Goal: Navigation & Orientation: Find specific page/section

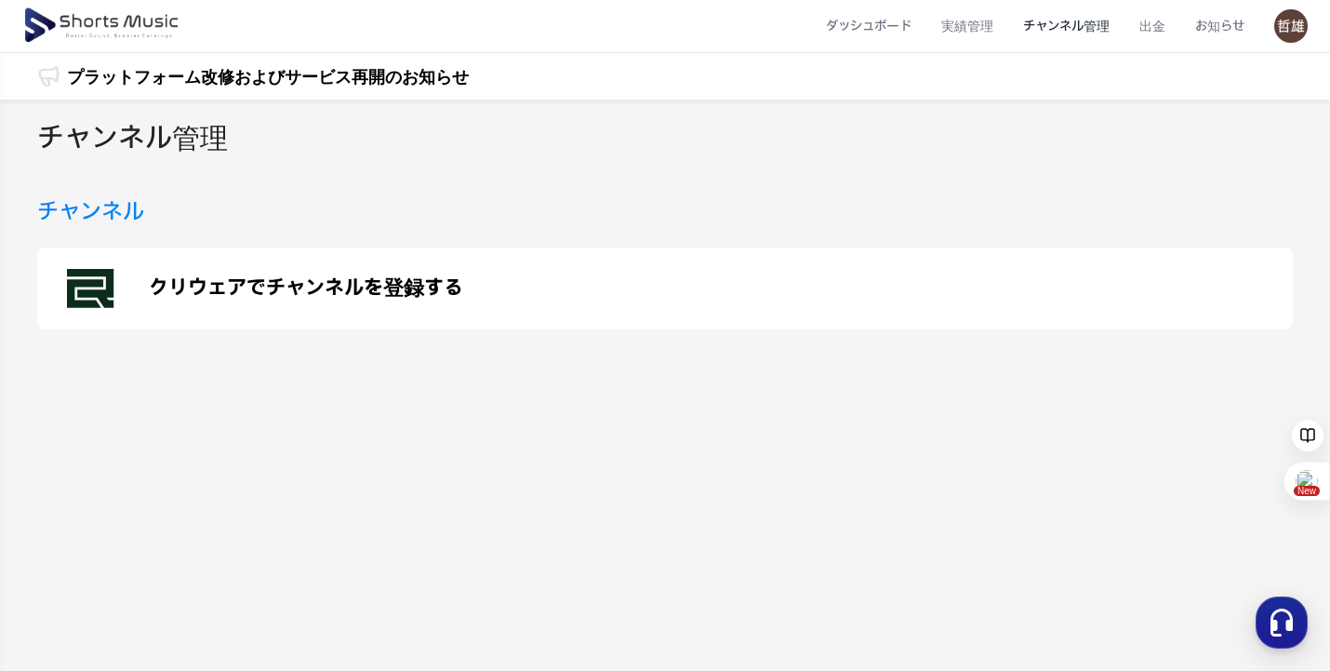
click at [1286, 36] on img at bounding box center [1291, 25] width 33 height 33
click at [1299, 26] on button at bounding box center [665, 335] width 1330 height 671
click at [1296, 30] on img at bounding box center [1291, 25] width 33 height 33
click at [1214, 105] on link "マイページ" at bounding box center [1226, 109] width 149 height 33
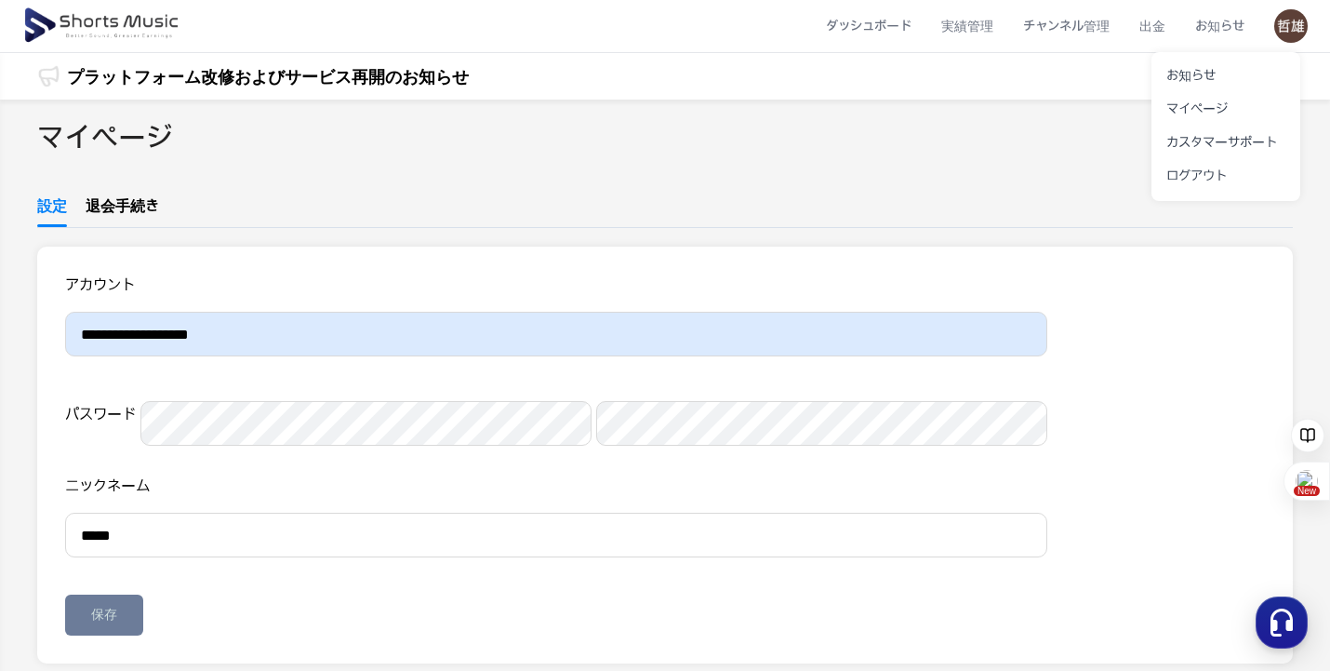
click at [117, 28] on button at bounding box center [665, 335] width 1330 height 671
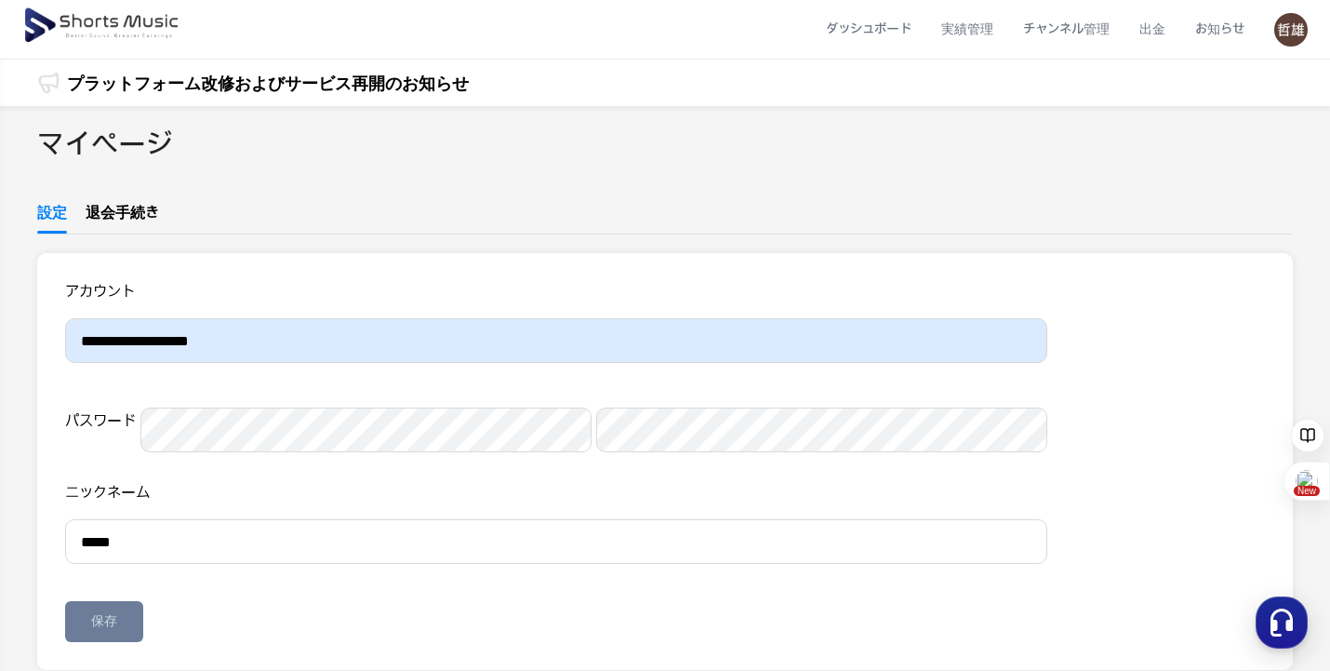
click at [114, 71] on link "プラットフォーム改修およびサービス再開のお知らせ" at bounding box center [268, 83] width 402 height 25
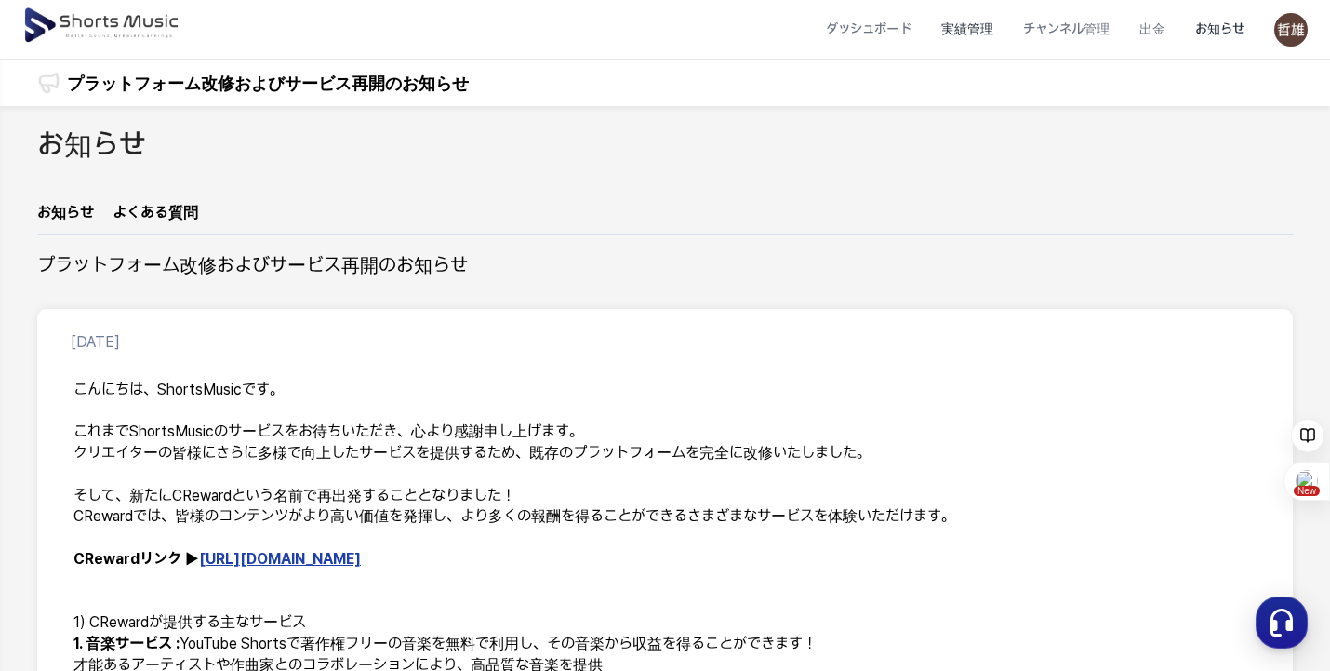
click at [988, 25] on li "実績管理" at bounding box center [968, 29] width 82 height 49
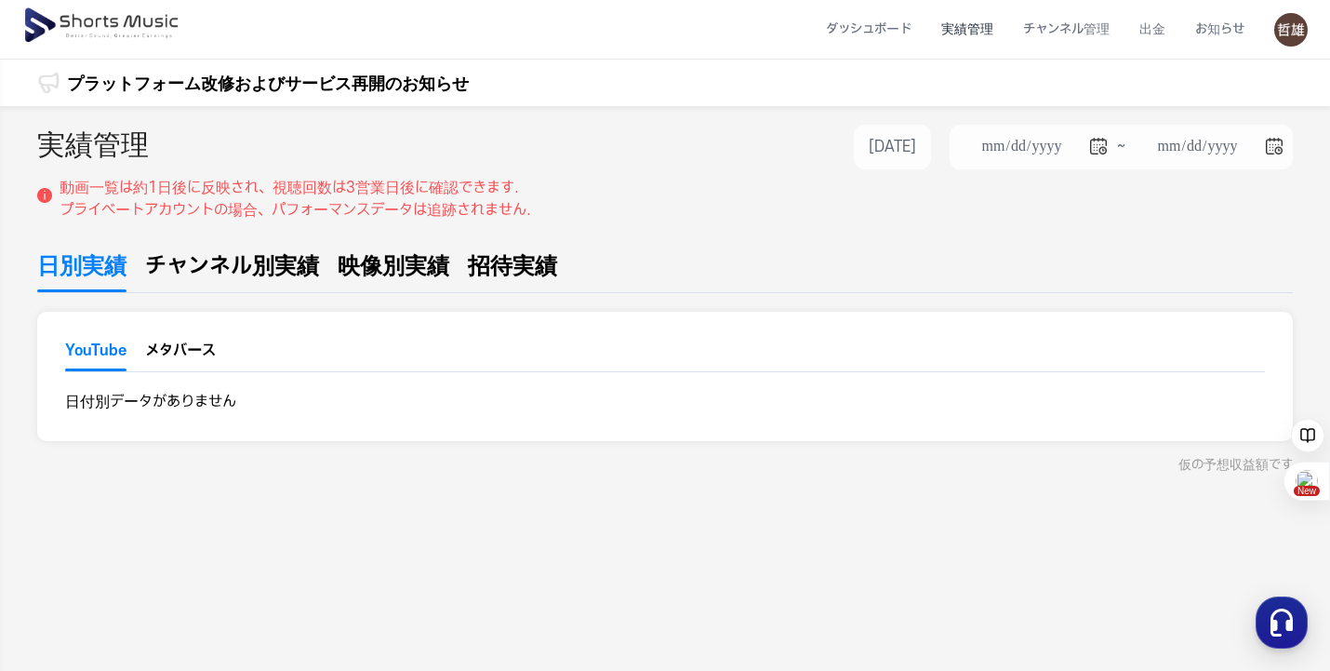
click at [278, 259] on span "チャンネル別実績" at bounding box center [232, 265] width 174 height 33
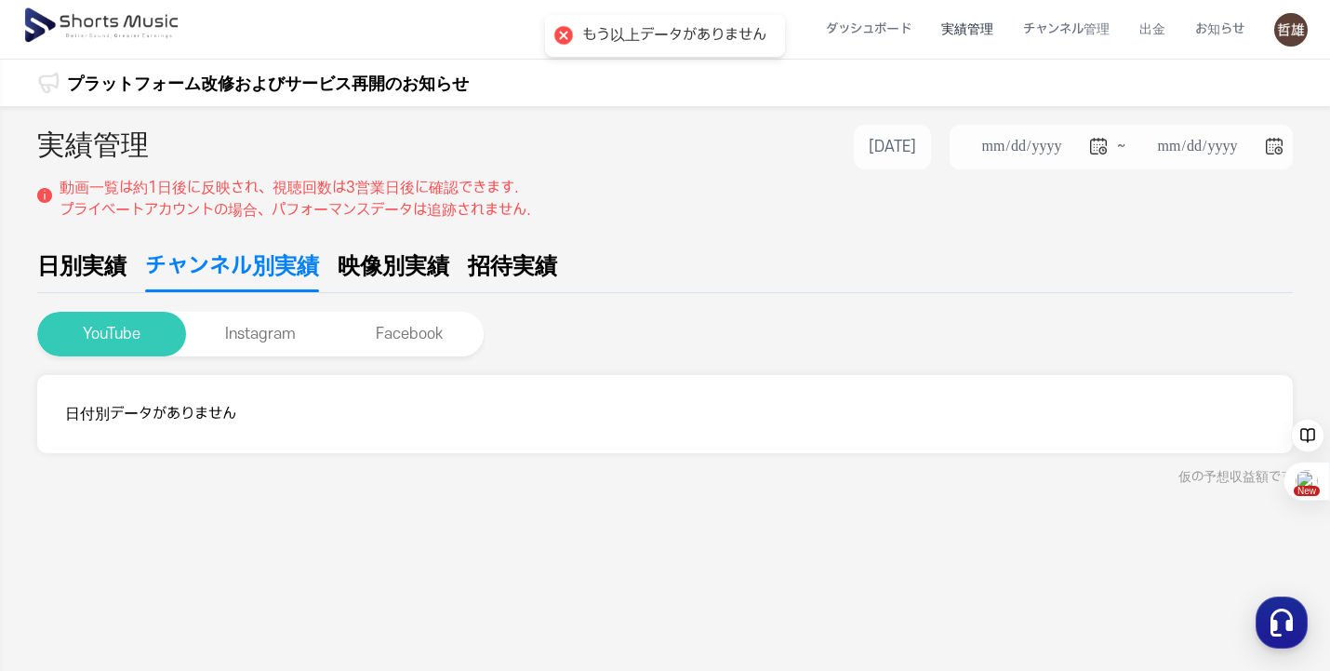
click at [136, 329] on button "YouTube" at bounding box center [111, 334] width 149 height 45
click at [876, 31] on li "ダッシュボード" at bounding box center [868, 29] width 115 height 49
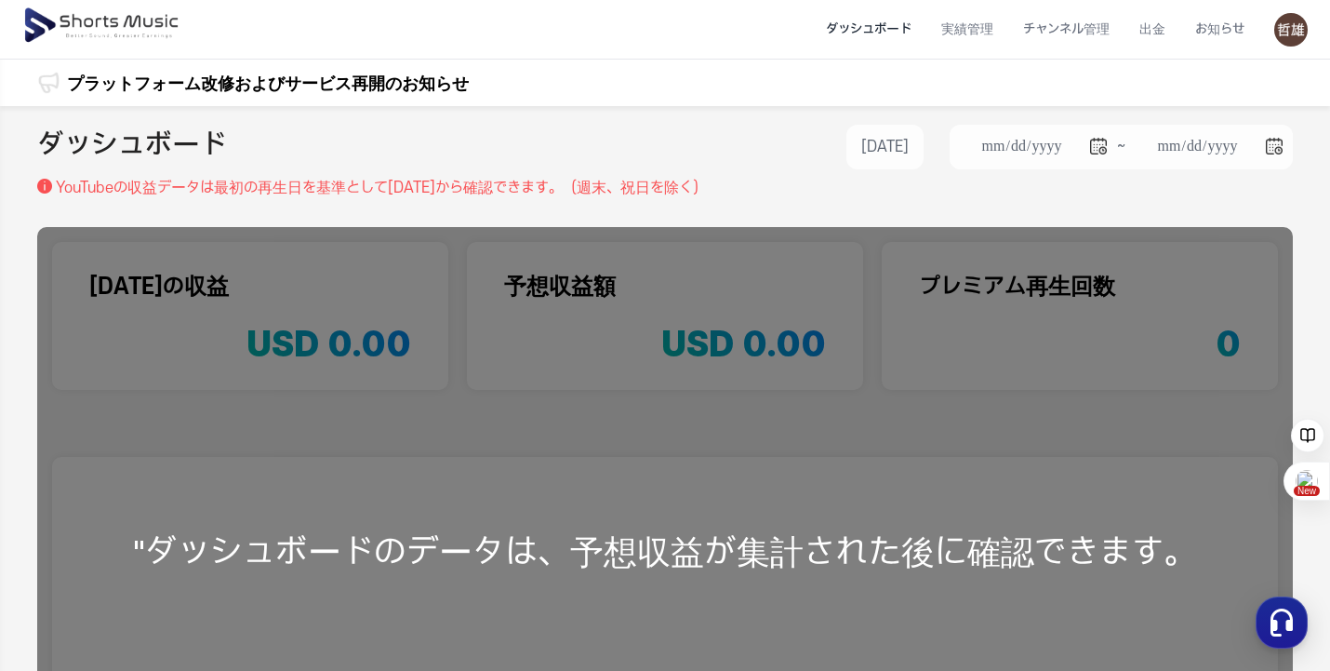
click at [665, 566] on div ""ダッシュボードのデータは、予想収益が集計された後に確認できます。" at bounding box center [665, 551] width 1256 height 649
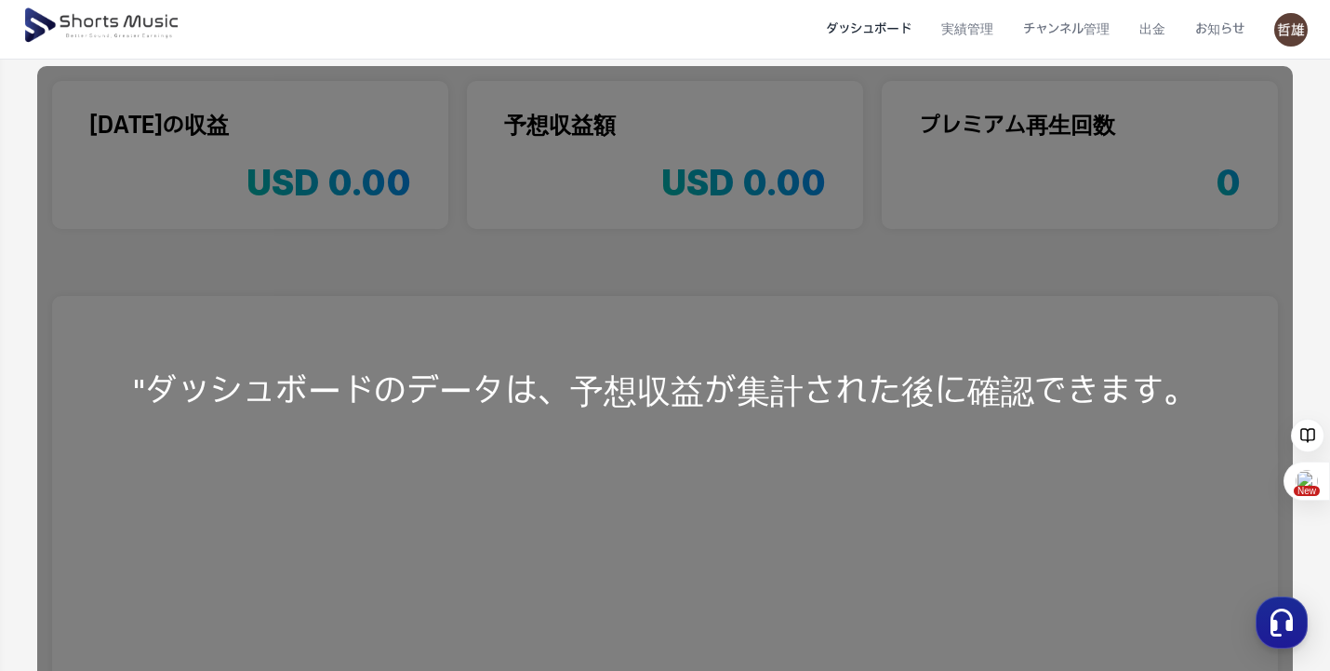
scroll to position [464, 0]
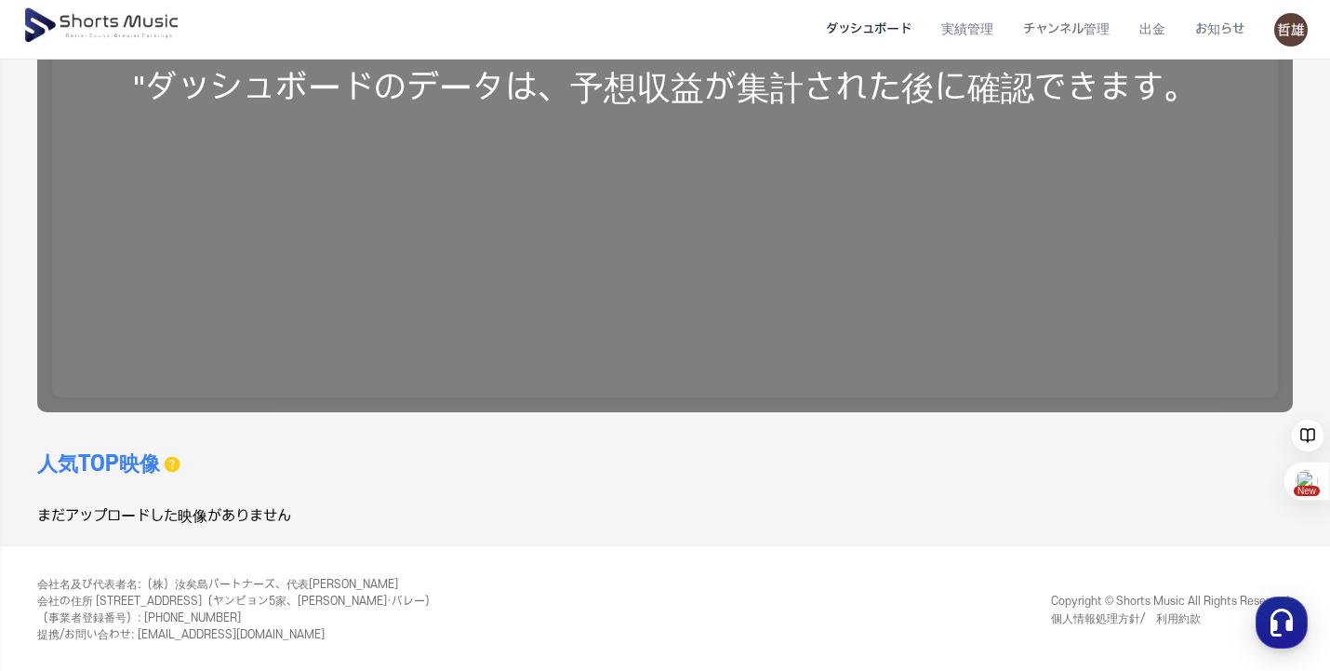
click at [125, 461] on h3 "人気TOP映像" at bounding box center [98, 464] width 123 height 30
click at [550, 494] on div "人気TOP映像 過去 30 日間のデータのみを表示できます。 まだアップロードした映像がありません" at bounding box center [351, 488] width 628 height 78
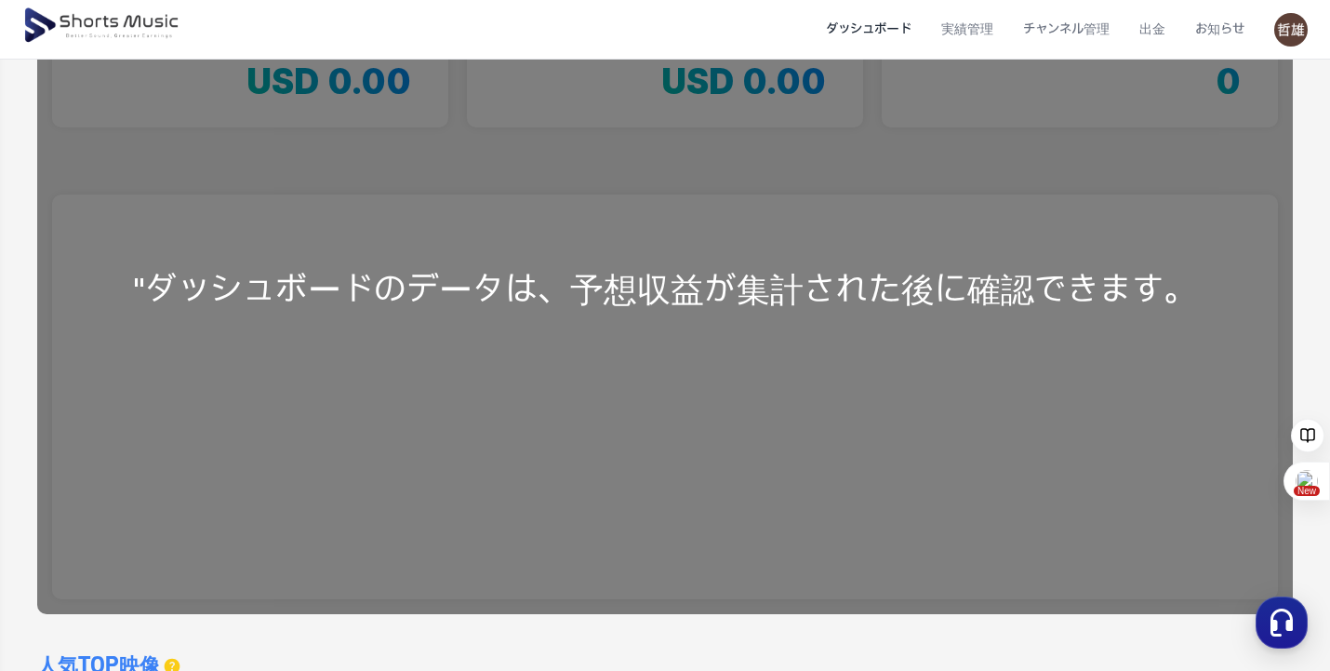
scroll to position [185, 0]
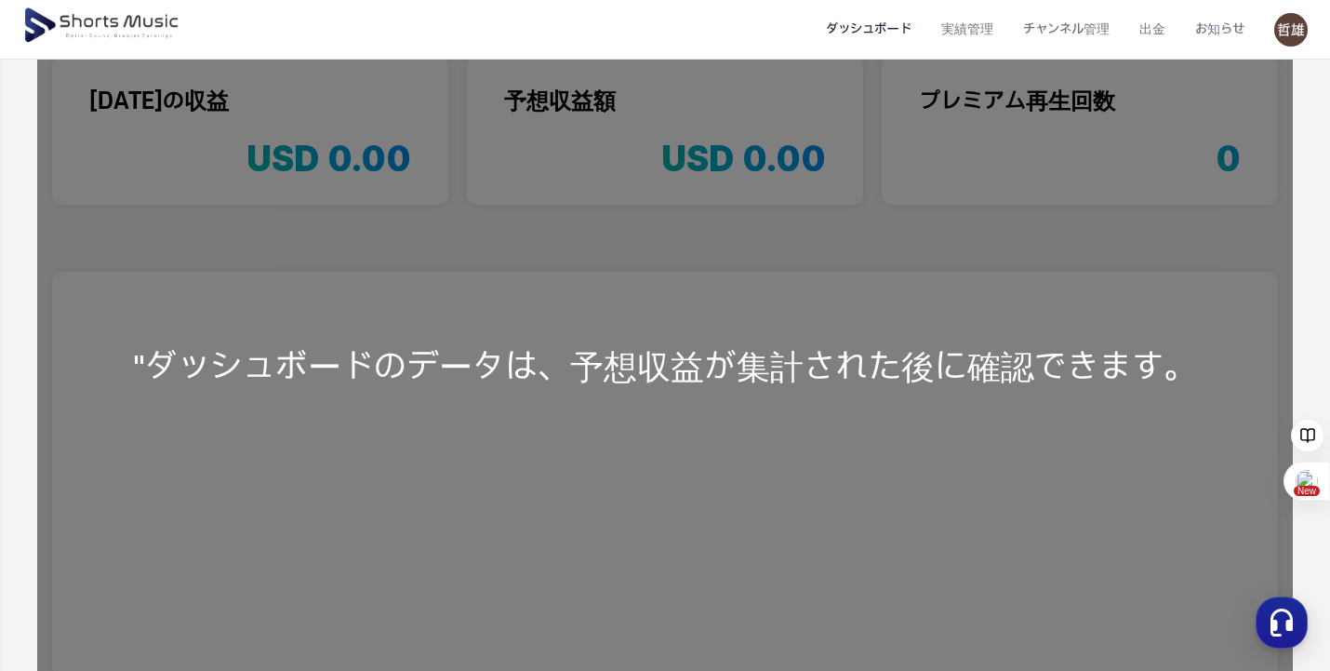
click at [901, 34] on li "ダッシュボード" at bounding box center [868, 29] width 115 height 49
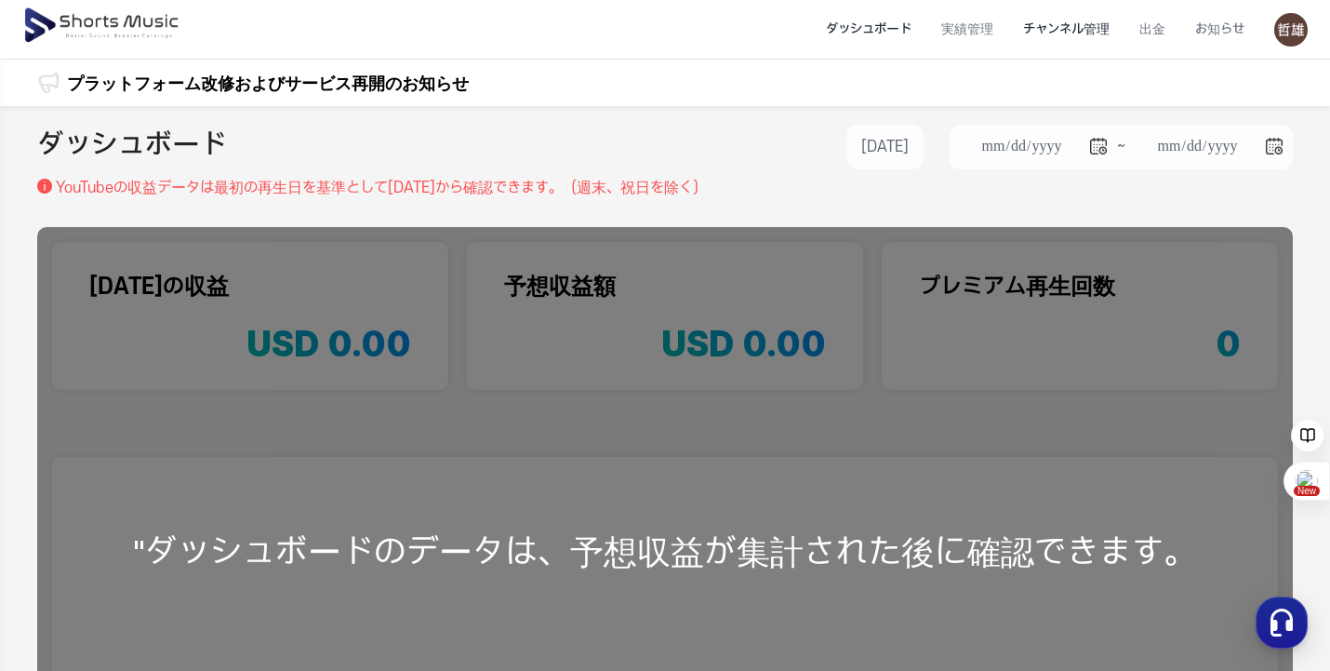
click at [1089, 32] on li "チャンネル管理" at bounding box center [1067, 29] width 116 height 49
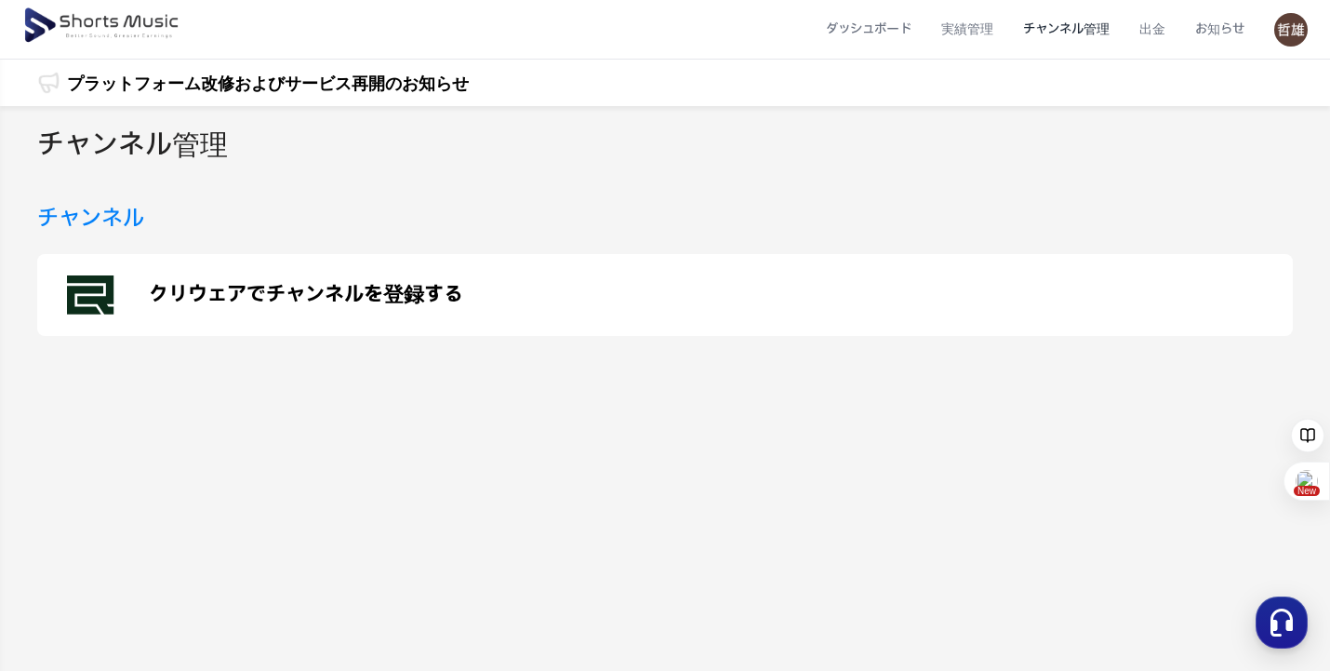
click at [331, 297] on p "クリウェアでチャンネルを登録する" at bounding box center [306, 295] width 314 height 22
